Goal: Navigation & Orientation: Find specific page/section

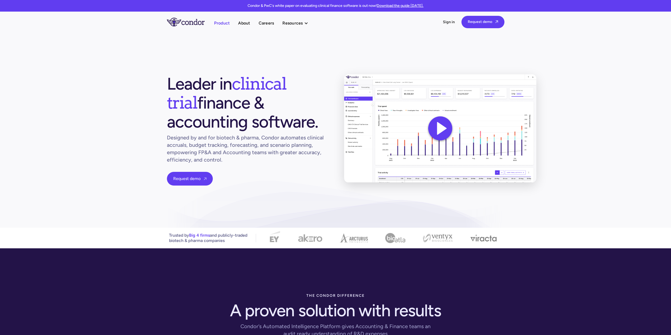
click at [224, 23] on link "Product" at bounding box center [222, 23] width 16 height 7
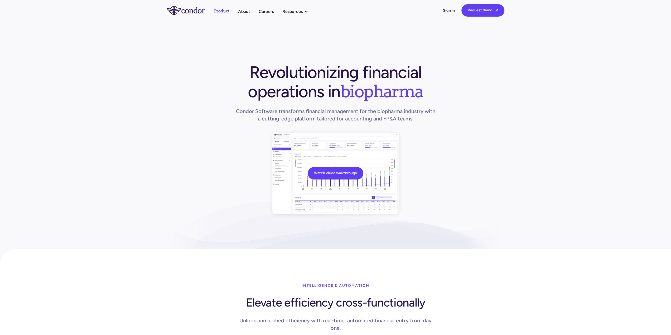
click at [243, 15] on ul "Product About Careers Resources Thought leadership Case studies News Events" at bounding box center [263, 12] width 99 height 8
click at [244, 13] on link "About" at bounding box center [244, 11] width 12 height 7
